Goal: Communication & Community: Answer question/provide support

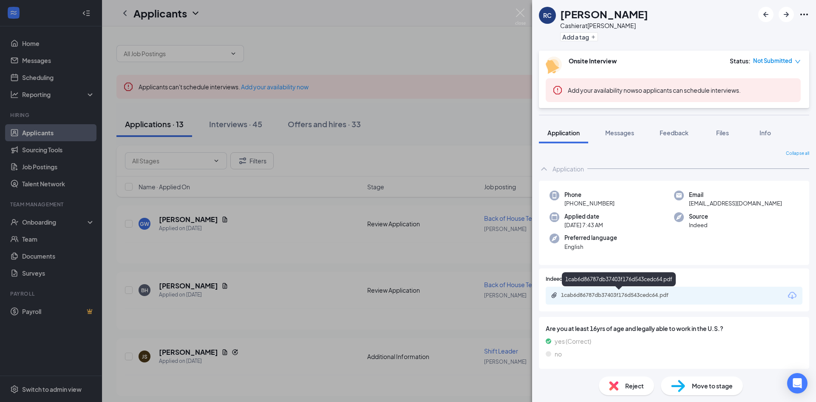
click at [620, 293] on div "1cab6d86787db37403f176d543cedc64.pdf" at bounding box center [620, 295] width 119 height 7
click at [524, 9] on div "[PERSON_NAME] Childers Cashier at [GEOGRAPHIC_DATA] Add a tag Onsite Interview …" at bounding box center [408, 201] width 816 height 402
click at [520, 12] on img at bounding box center [520, 17] width 11 height 17
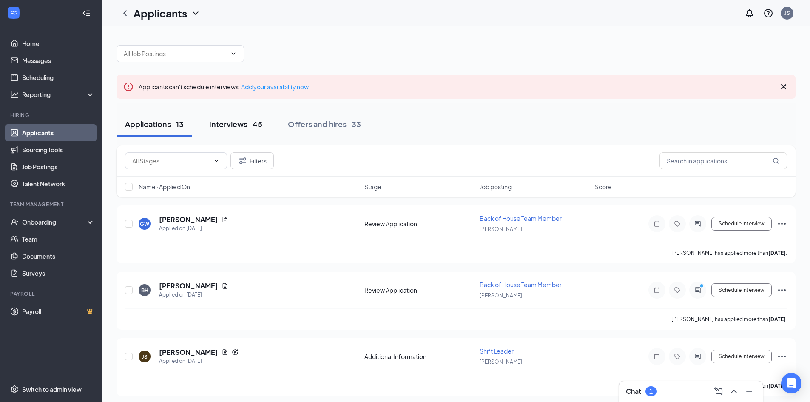
click at [235, 122] on div "Interviews · 45" at bounding box center [235, 124] width 53 height 11
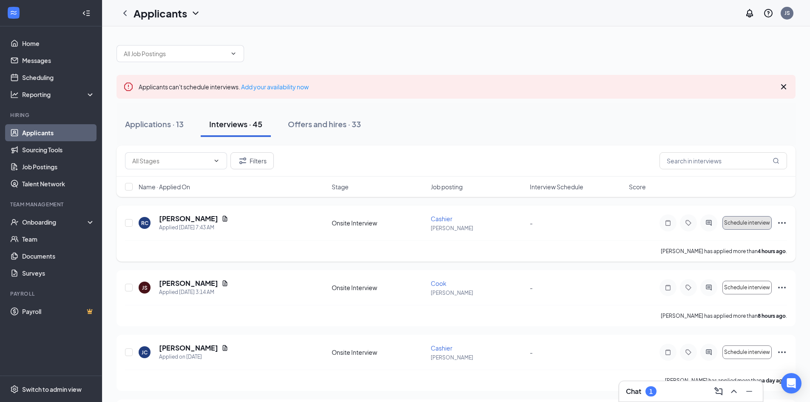
click at [754, 223] on span "Schedule interview" at bounding box center [747, 223] width 46 height 6
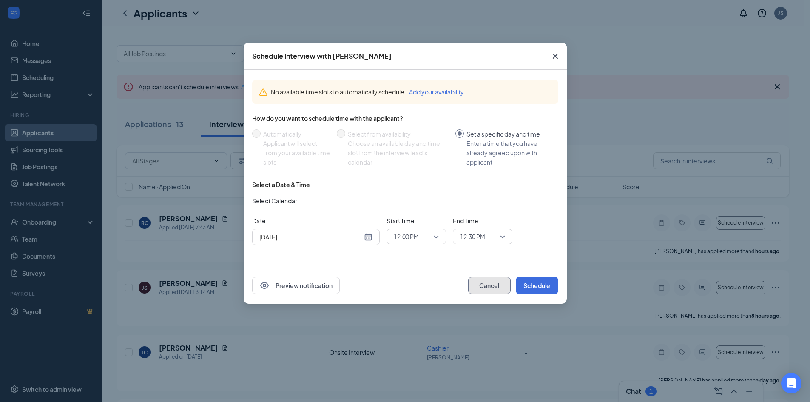
click at [484, 285] on button "Cancel" at bounding box center [489, 285] width 43 height 17
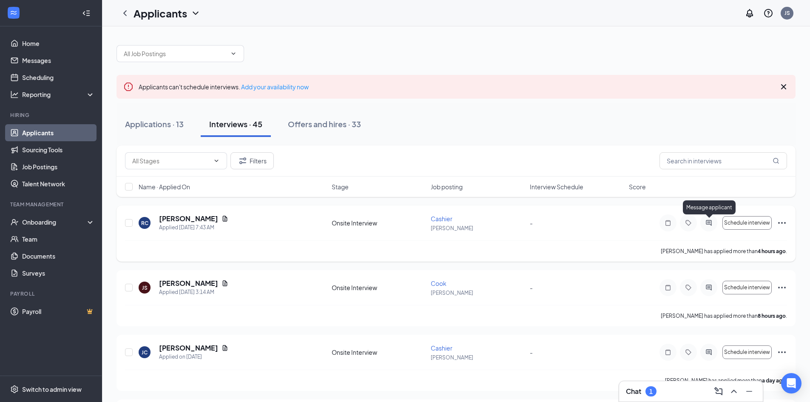
click at [708, 221] on icon "ActiveChat" at bounding box center [709, 223] width 6 height 6
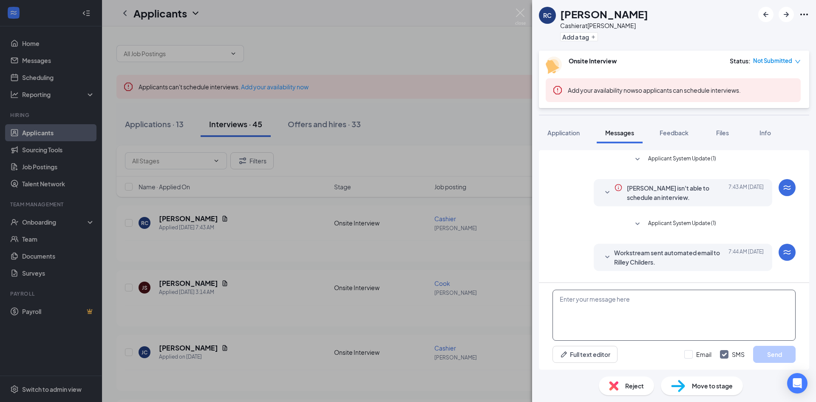
click at [567, 302] on textarea at bounding box center [674, 314] width 243 height 51
type textarea "when are you free to come speak with me"
click at [778, 353] on button "Send" at bounding box center [774, 354] width 43 height 17
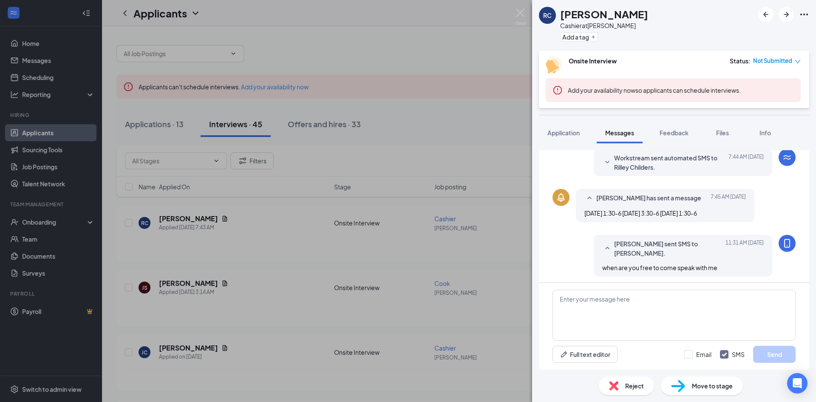
scroll to position [217, 0]
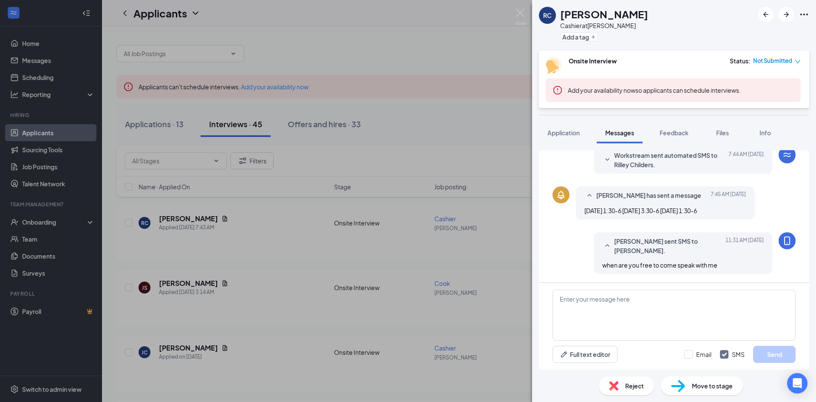
drag, startPoint x: 678, startPoint y: 211, endPoint x: 726, endPoint y: 211, distance: 48.9
click at [726, 211] on div "[DATE] 1:30-6 [DATE] 3:30-6 [DATE] 1:30-6" at bounding box center [665, 210] width 162 height 9
copy span "[DATE] 1:30-6"
click at [575, 301] on textarea at bounding box center [674, 314] width 243 height 51
paste textarea "[DATE] 1:30-6"
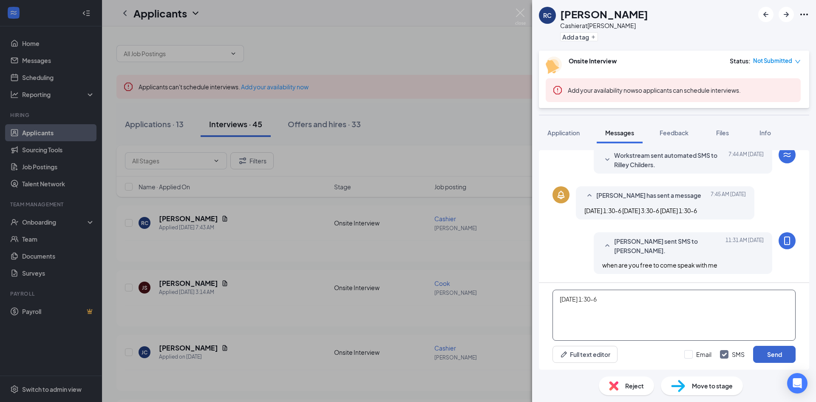
type textarea "[DATE] 1:30-6"
click at [774, 357] on button "Send" at bounding box center [774, 354] width 43 height 17
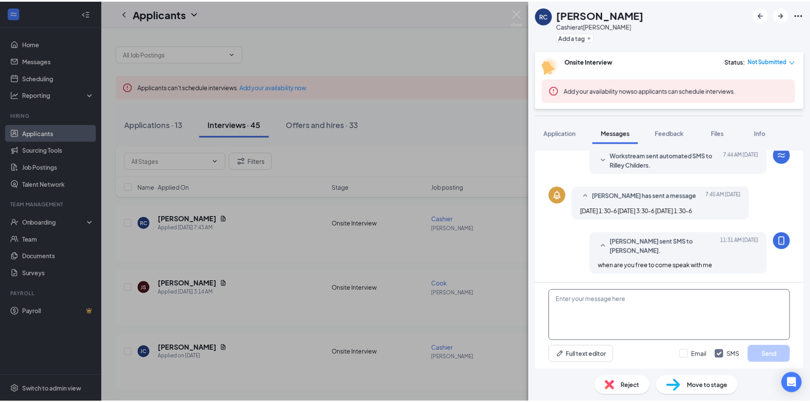
scroll to position [272, 0]
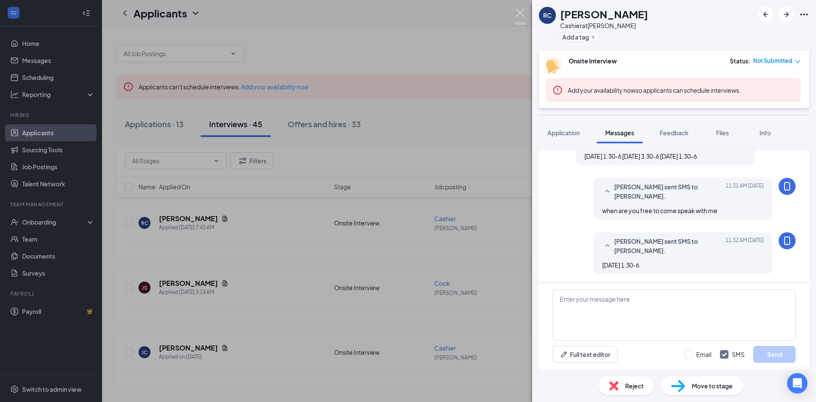
click at [519, 9] on img at bounding box center [520, 17] width 11 height 17
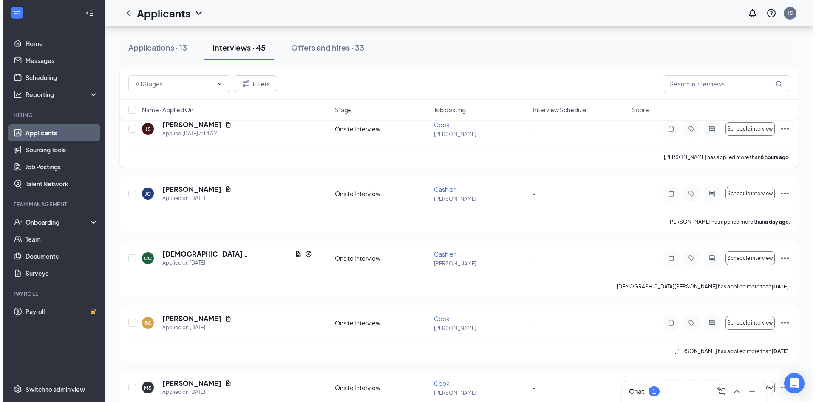
scroll to position [298, 0]
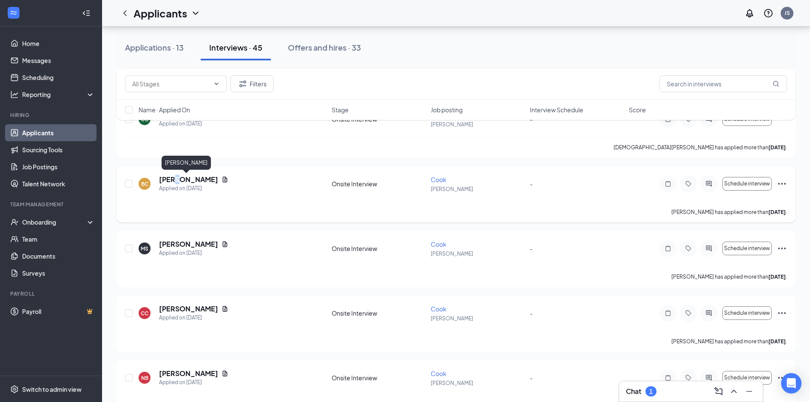
click at [177, 176] on h5 "[PERSON_NAME]" at bounding box center [188, 179] width 59 height 9
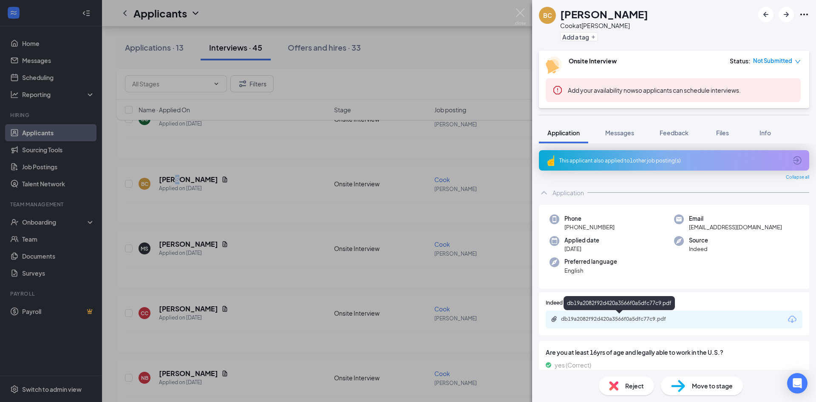
click at [614, 315] on div "db19a2082f92d420a3566f0a5dfc77c9.pdf" at bounding box center [620, 318] width 119 height 7
